Goal: Transaction & Acquisition: Obtain resource

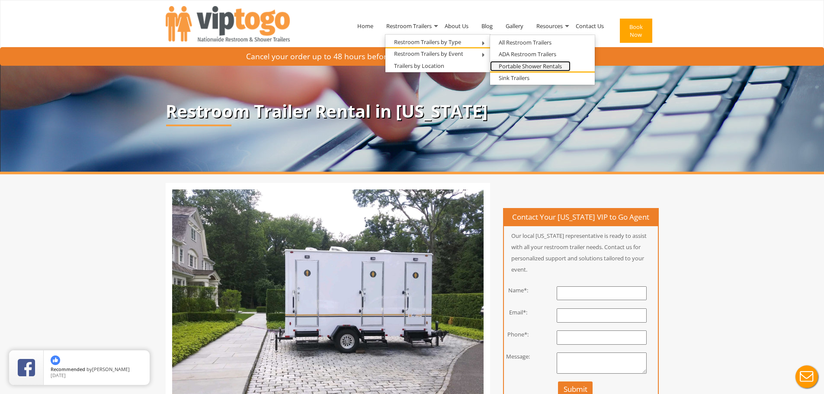
click at [555, 66] on link "Portable Shower Rentals" at bounding box center [530, 66] width 80 height 11
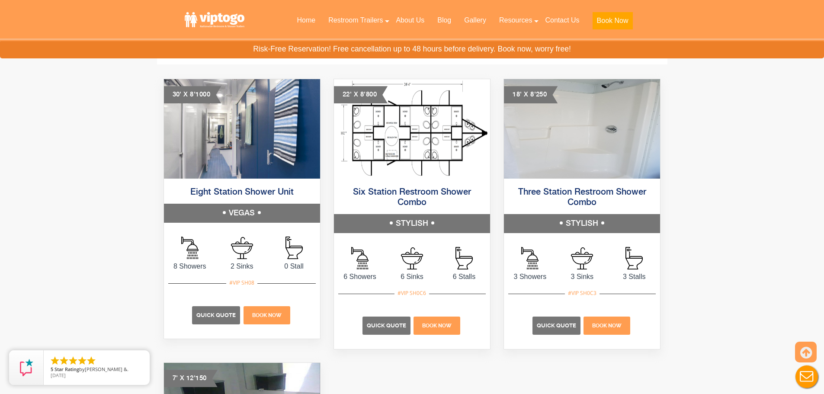
scroll to position [432, 0]
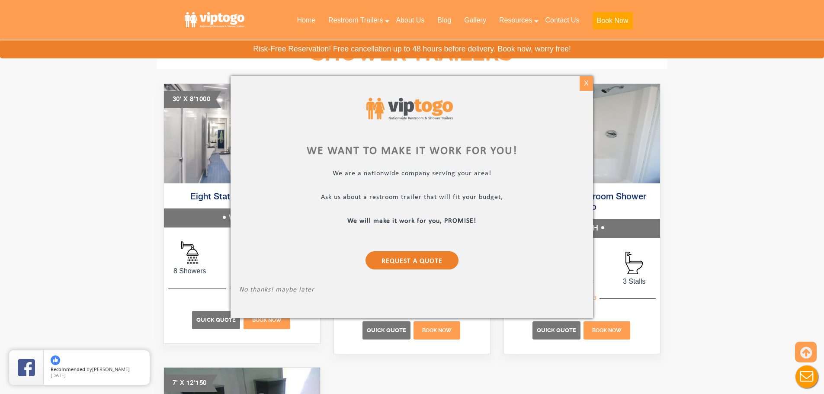
click at [583, 81] on div "X" at bounding box center [585, 83] width 13 height 15
